Goal: Find specific page/section: Find specific page/section

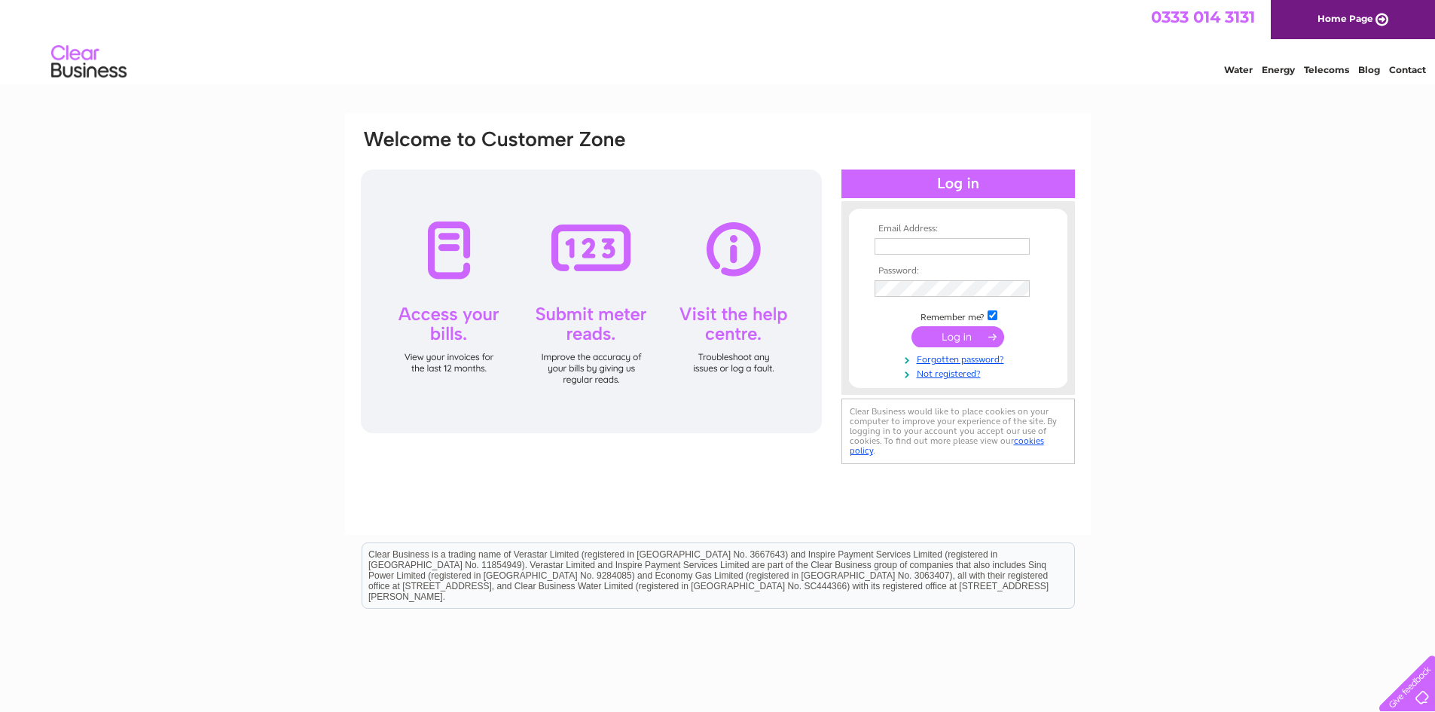
click at [917, 246] on input "text" at bounding box center [952, 246] width 155 height 17
type input "jsmithmetalsaccounts@btconnect.com"
click at [912, 328] on input "submit" at bounding box center [958, 338] width 93 height 21
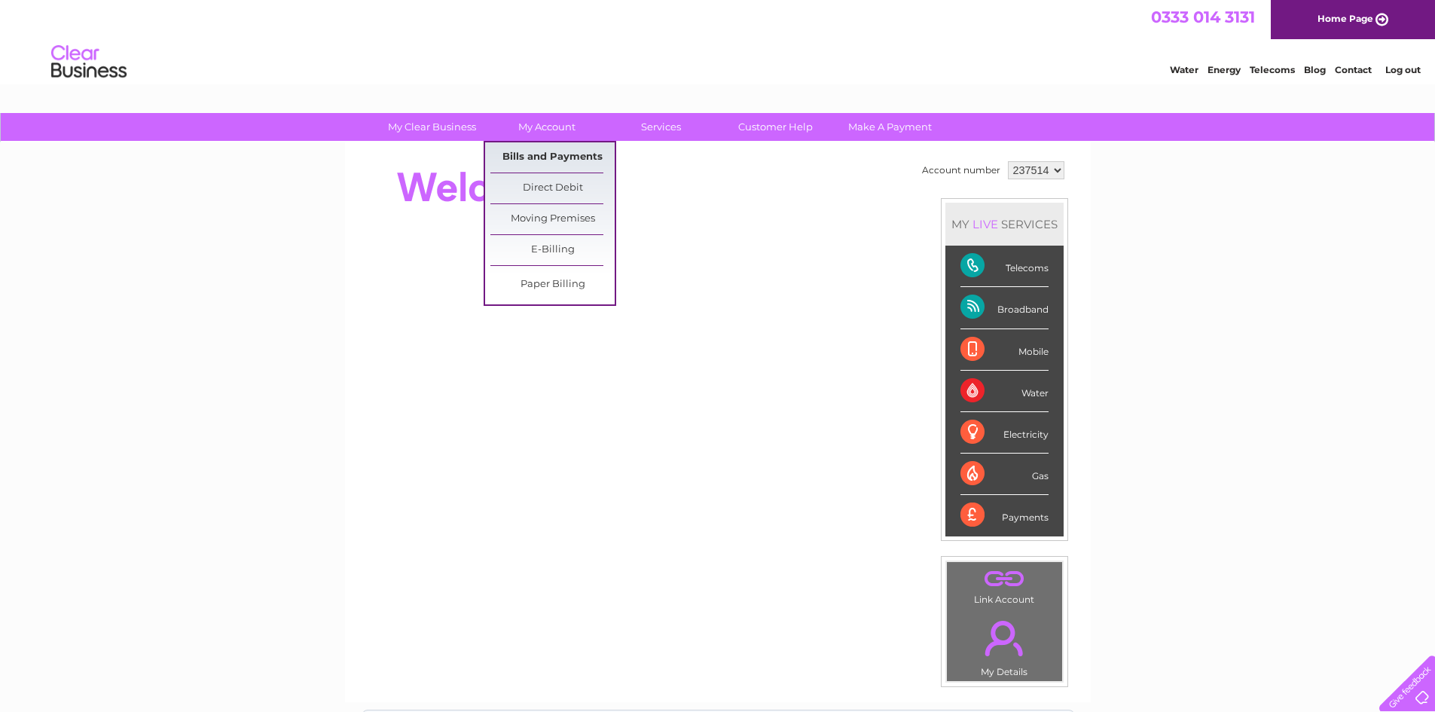
click at [556, 151] on link "Bills and Payments" at bounding box center [552, 157] width 124 height 30
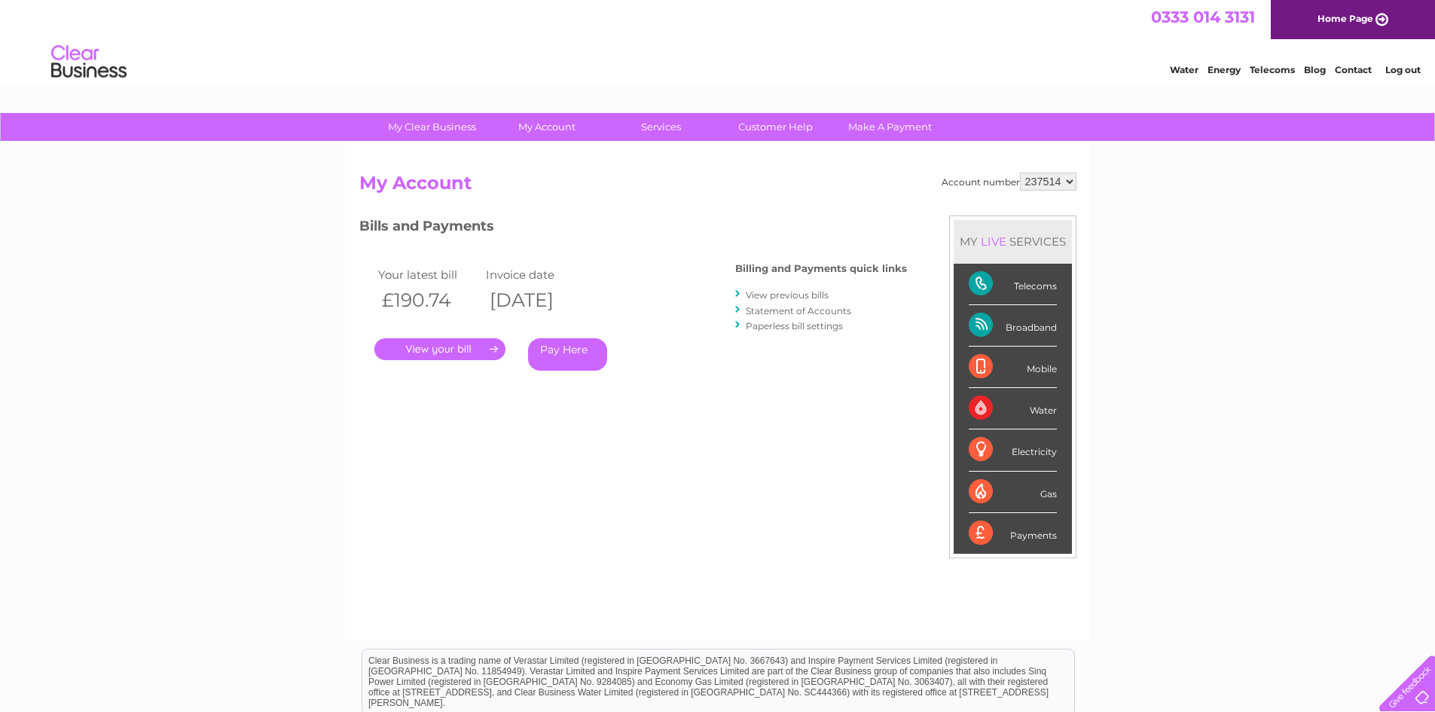
click at [423, 349] on link "." at bounding box center [439, 349] width 131 height 22
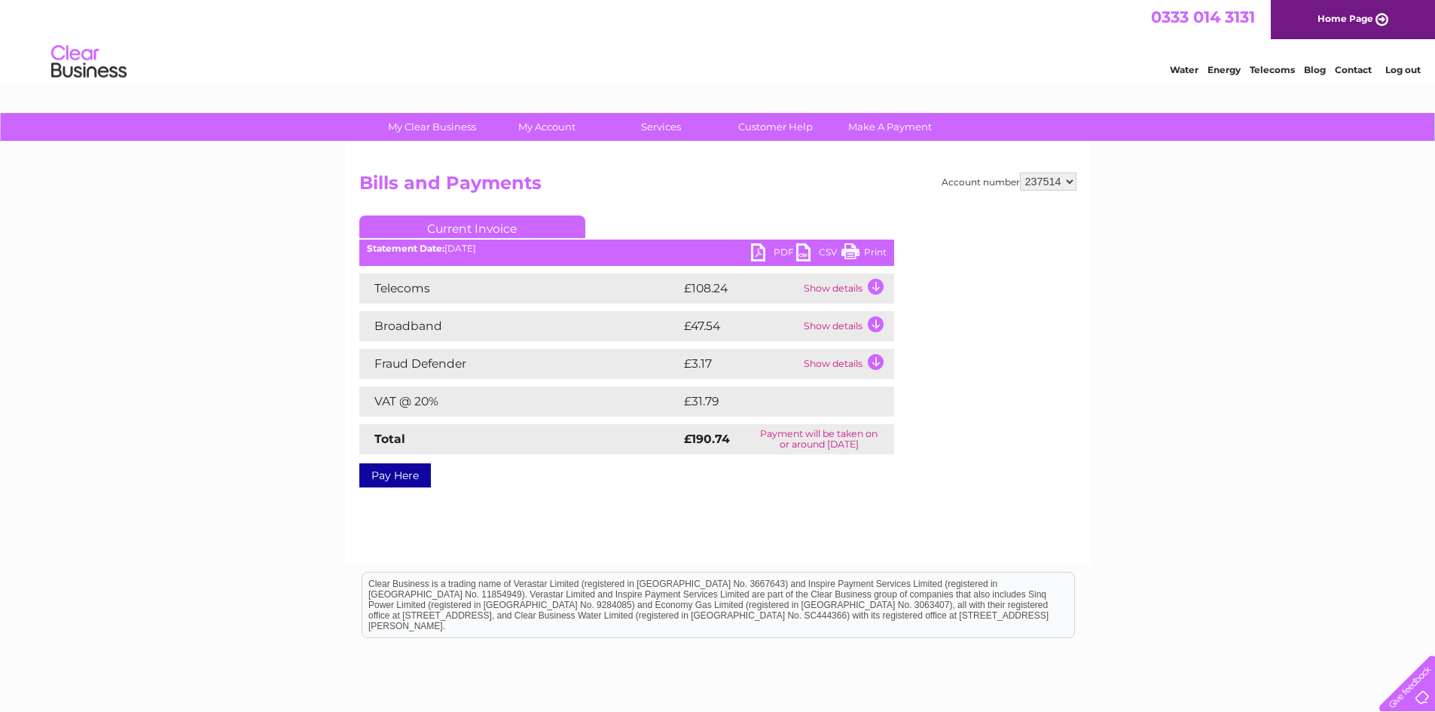
click at [857, 250] on link "Print" at bounding box center [864, 254] width 45 height 22
click at [1410, 73] on link "Log out" at bounding box center [1402, 69] width 35 height 11
